Goal: Task Accomplishment & Management: Use online tool/utility

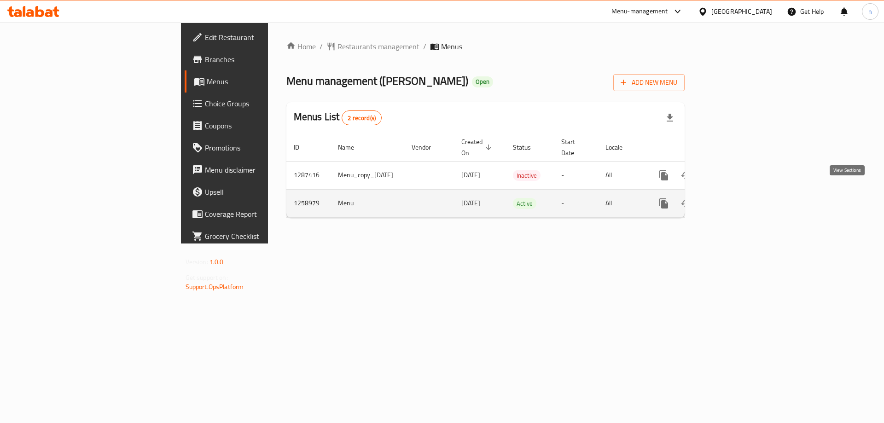
click at [741, 193] on link "enhanced table" at bounding box center [730, 203] width 22 height 22
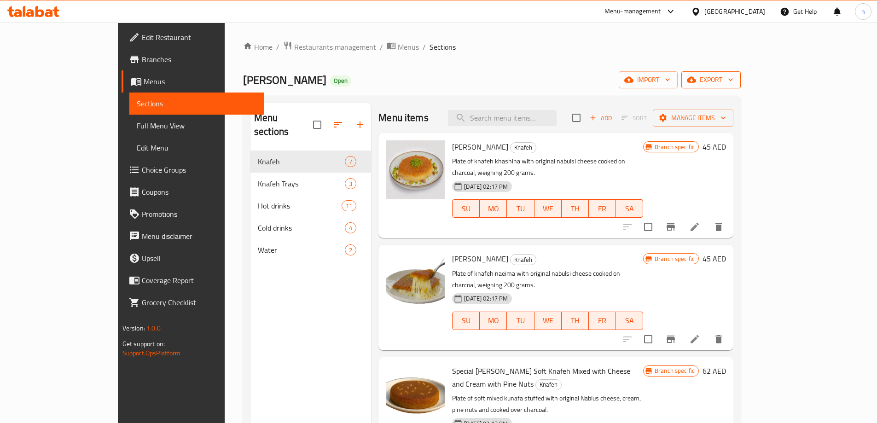
click at [733, 75] on span "export" at bounding box center [710, 80] width 45 height 12
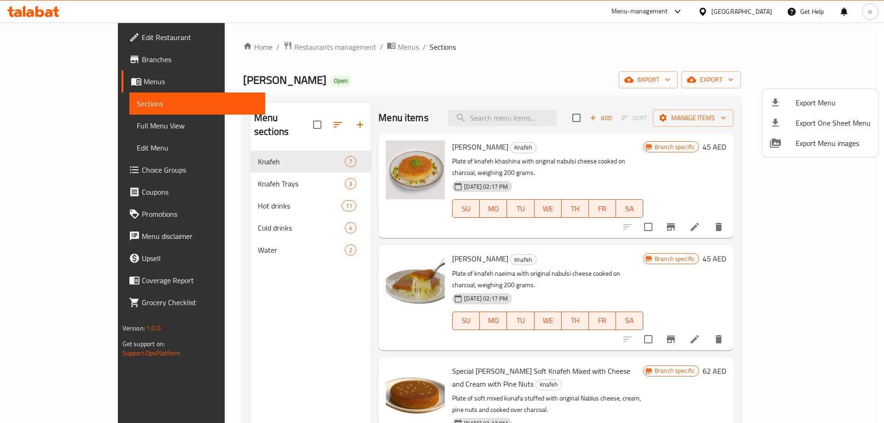
click at [755, 75] on div at bounding box center [442, 211] width 884 height 423
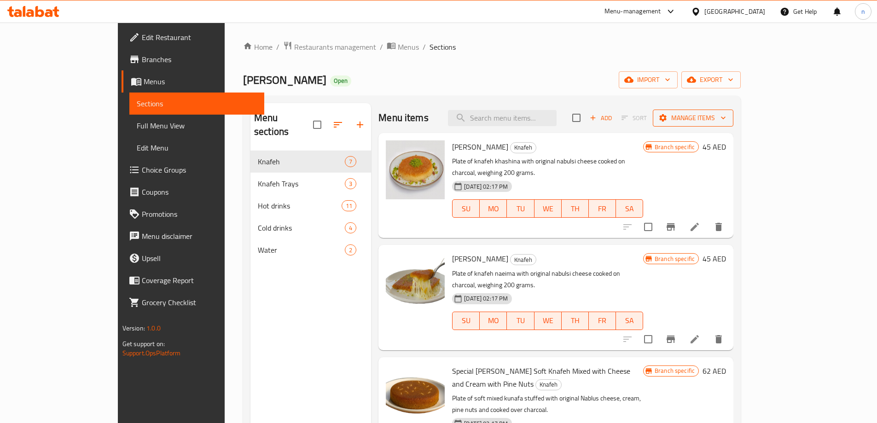
click at [726, 118] on span "Manage items" at bounding box center [693, 118] width 66 height 12
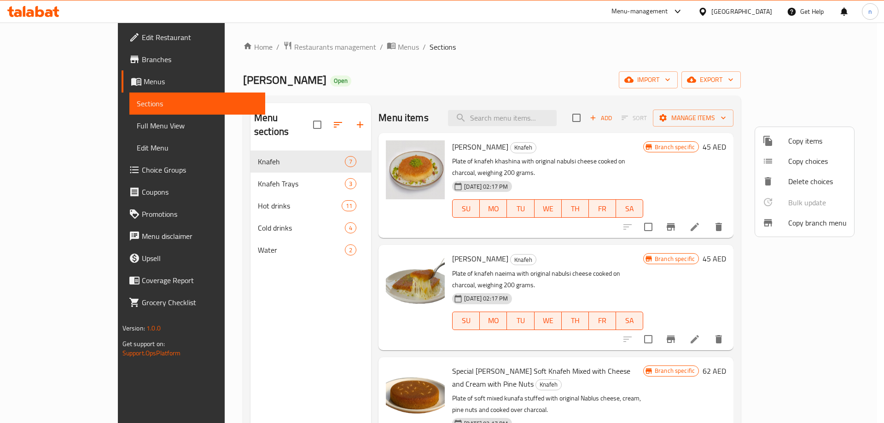
click at [798, 218] on span "Copy branch menu" at bounding box center [817, 222] width 58 height 11
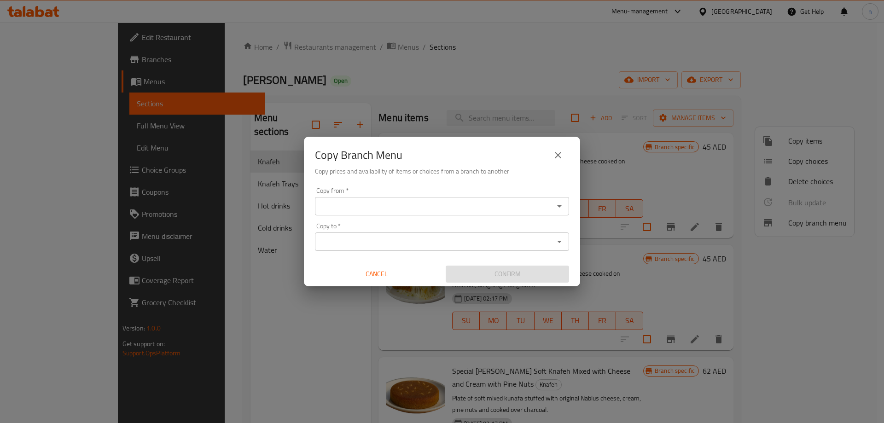
click at [435, 208] on input "Copy from   *" at bounding box center [434, 206] width 233 height 13
click at [388, 207] on input "Copy from   *" at bounding box center [434, 206] width 233 height 13
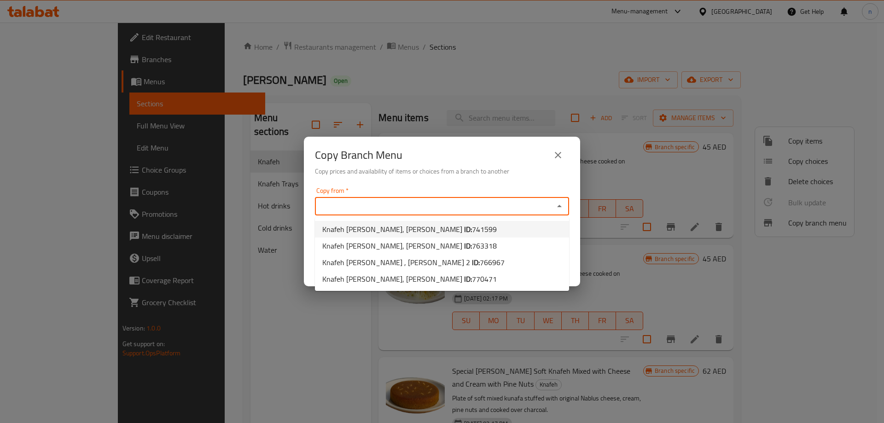
click at [450, 225] on li "[PERSON_NAME], [PERSON_NAME] ID: 741599" at bounding box center [442, 229] width 254 height 17
type input "Knafeh [PERSON_NAME], [PERSON_NAME]"
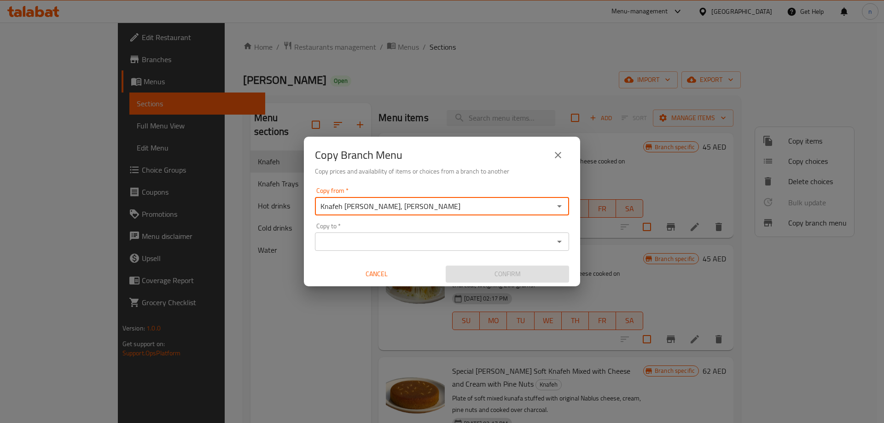
click at [417, 239] on input "Copy to   *" at bounding box center [434, 241] width 233 height 13
click at [411, 243] on input "Copy to   *" at bounding box center [434, 241] width 233 height 13
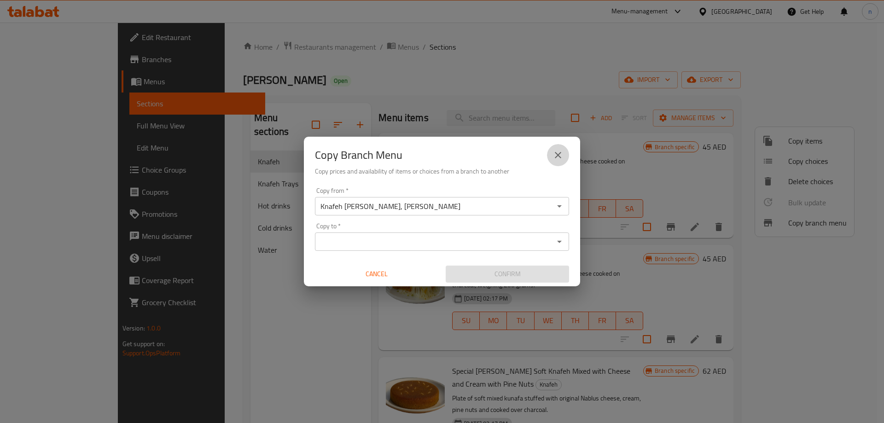
click at [556, 152] on icon "close" at bounding box center [557, 155] width 11 height 11
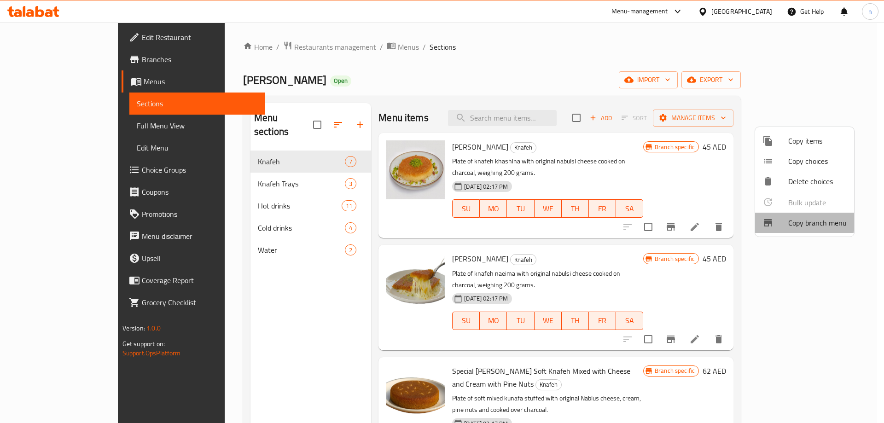
click at [792, 220] on span "Copy branch menu" at bounding box center [817, 222] width 58 height 11
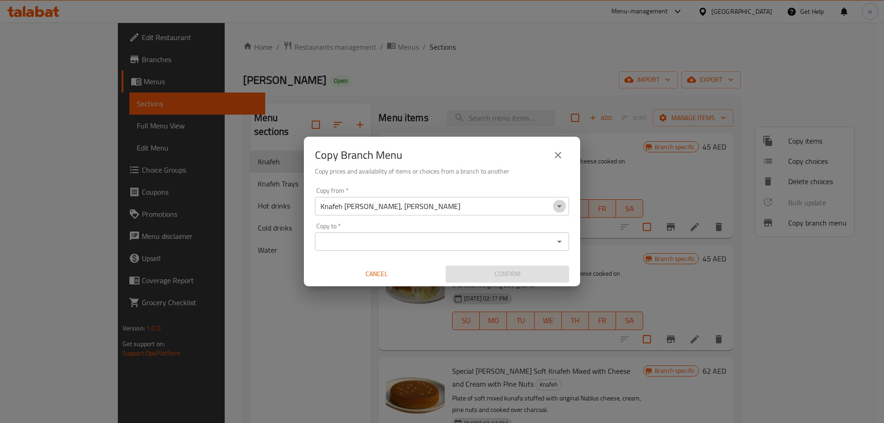
click at [565, 206] on button "Open" at bounding box center [559, 206] width 13 height 13
click at [467, 182] on div "Copy Branch Menu Copy prices and availability of items or choices from a branch…" at bounding box center [442, 160] width 276 height 47
click at [400, 245] on input "Copy to   *" at bounding box center [434, 241] width 233 height 13
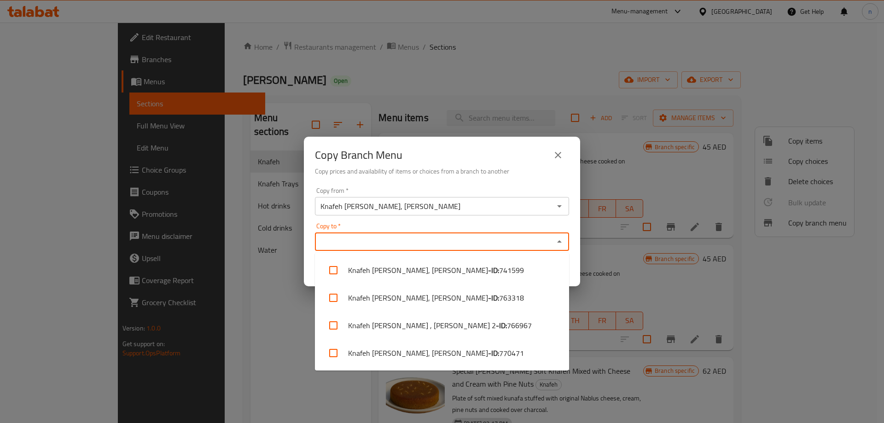
click at [431, 241] on input "Copy to   *" at bounding box center [434, 241] width 233 height 13
click at [507, 322] on span "766967" at bounding box center [519, 325] width 25 height 11
checkbox input "true"
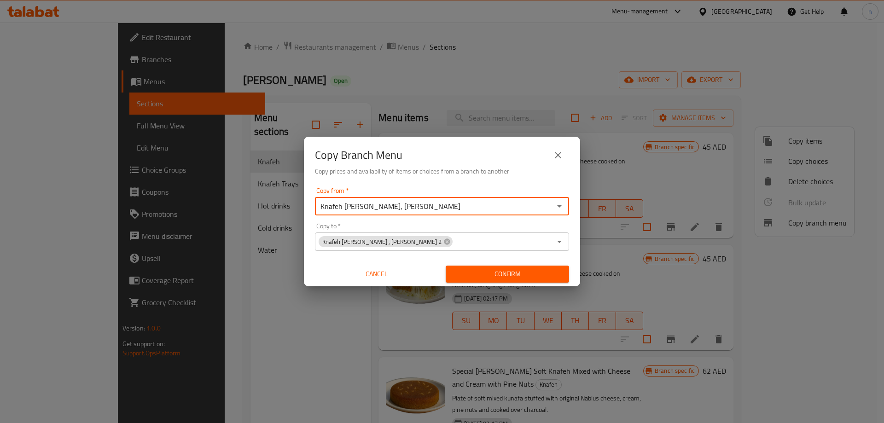
click at [436, 207] on input "Knafeh [PERSON_NAME], [PERSON_NAME]" at bounding box center [434, 206] width 233 height 13
click at [431, 210] on input "Knafeh [PERSON_NAME], [PERSON_NAME]" at bounding box center [434, 206] width 233 height 13
click at [563, 204] on icon "Open" at bounding box center [559, 206] width 11 height 11
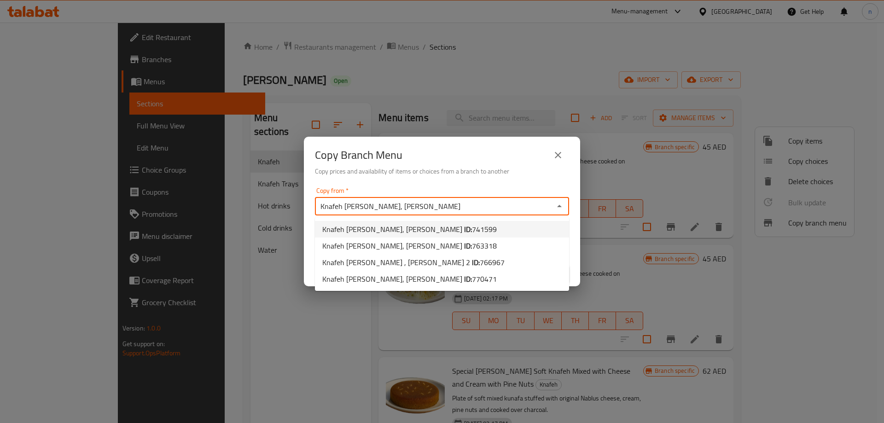
click at [467, 231] on li "[PERSON_NAME], [PERSON_NAME] ID: 741599" at bounding box center [442, 229] width 254 height 17
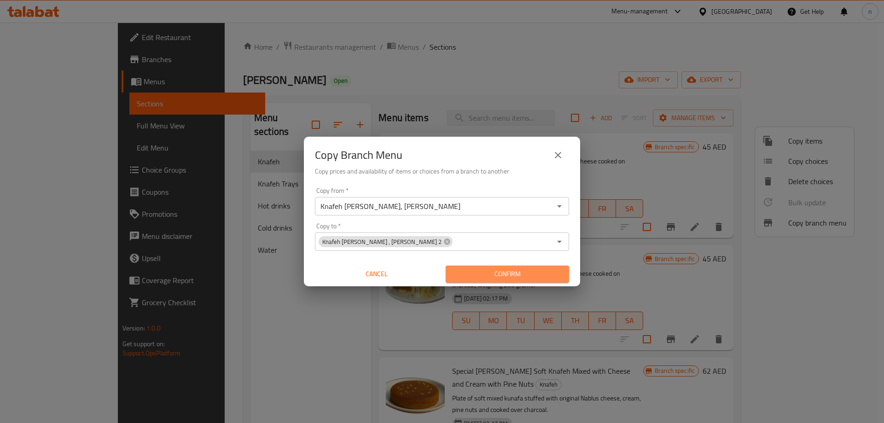
click at [482, 273] on span "Confirm" at bounding box center [507, 274] width 109 height 12
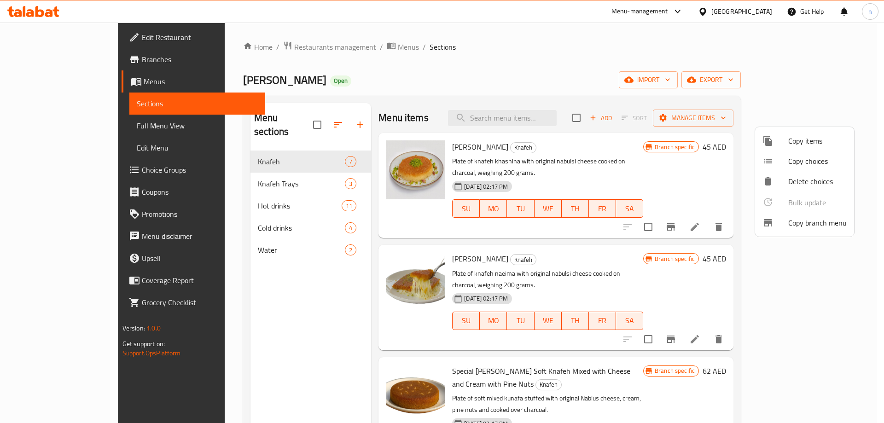
click at [65, 40] on div at bounding box center [442, 211] width 884 height 423
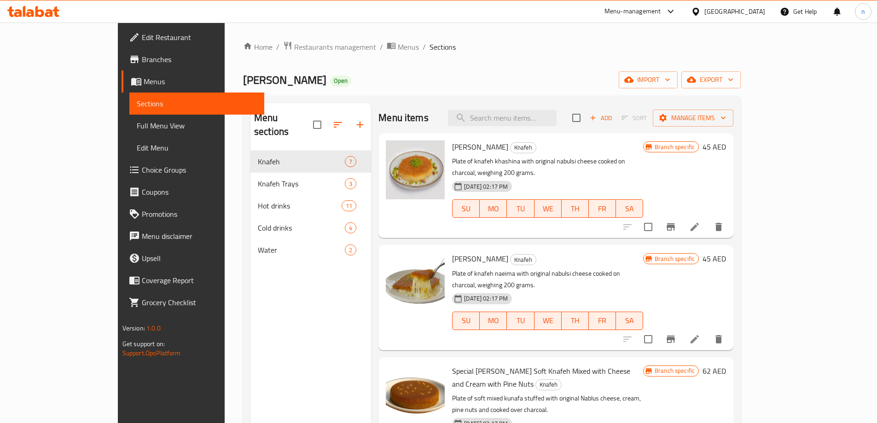
click at [121, 30] on link "Edit Restaurant" at bounding box center [192, 37] width 143 height 22
